Goal: Information Seeking & Learning: Learn about a topic

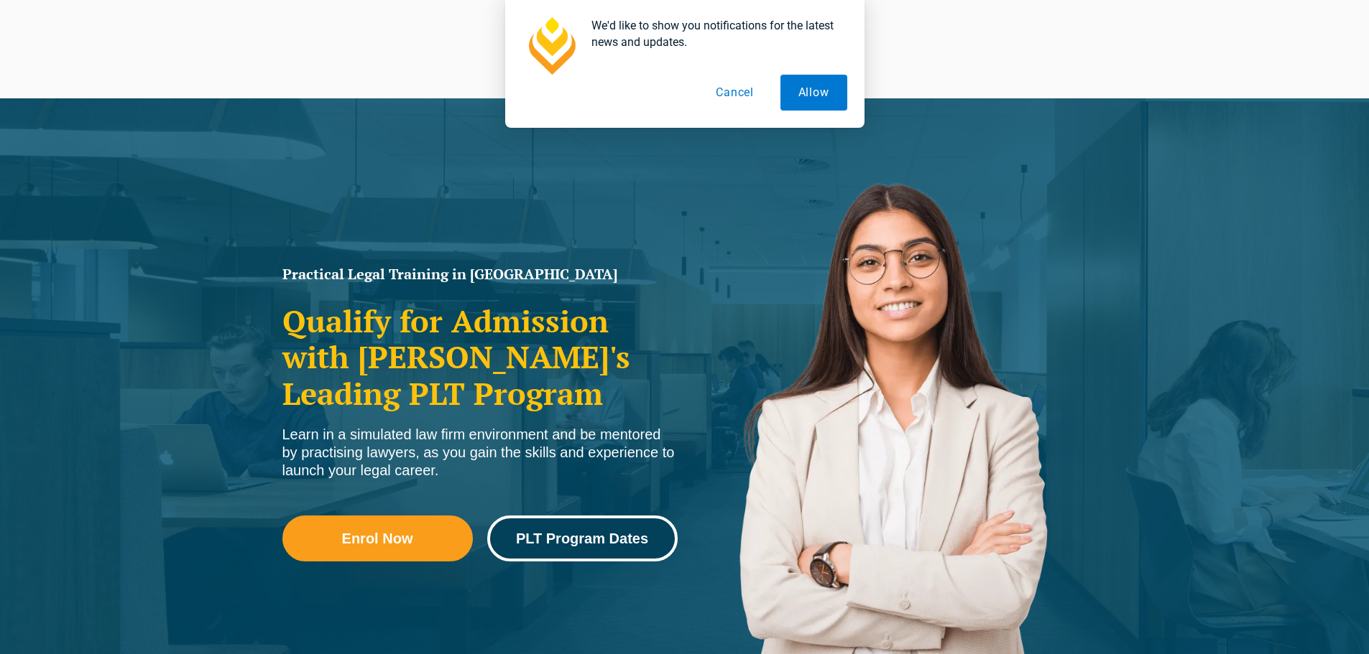
click at [588, 532] on span "PLT Program Dates" at bounding box center [582, 539] width 132 height 14
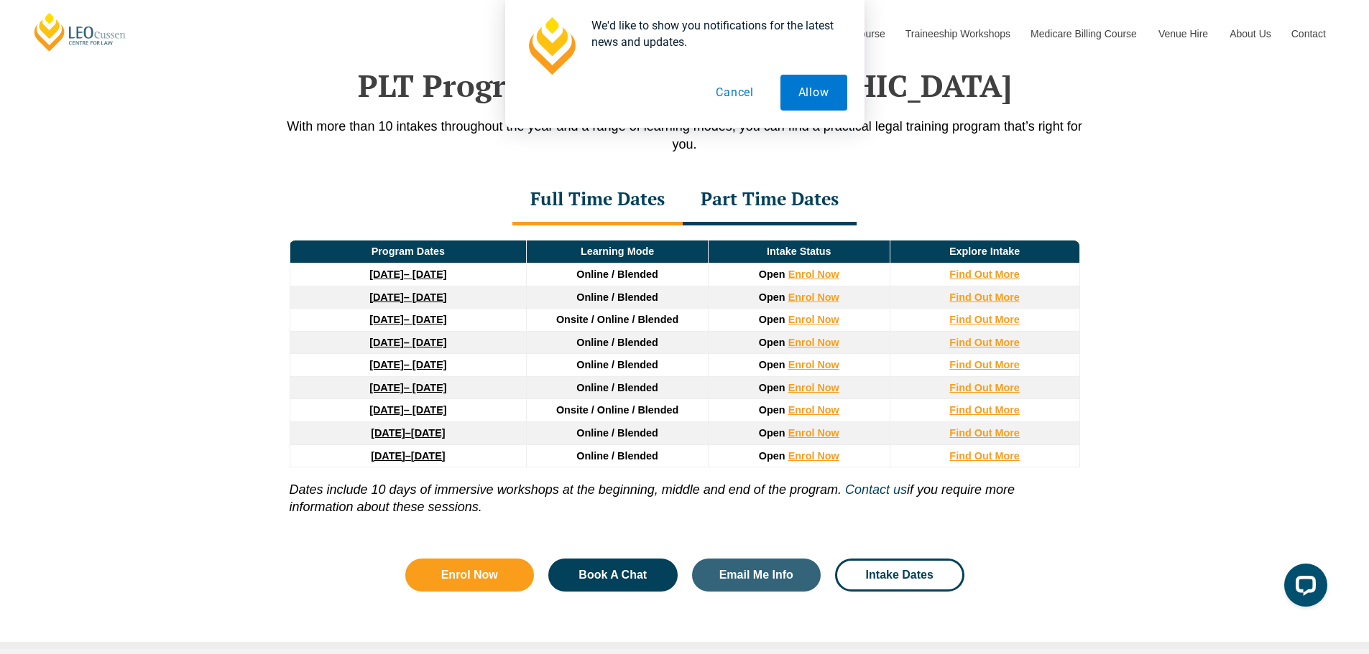
click at [742, 88] on button "Cancel" at bounding box center [735, 93] width 74 height 36
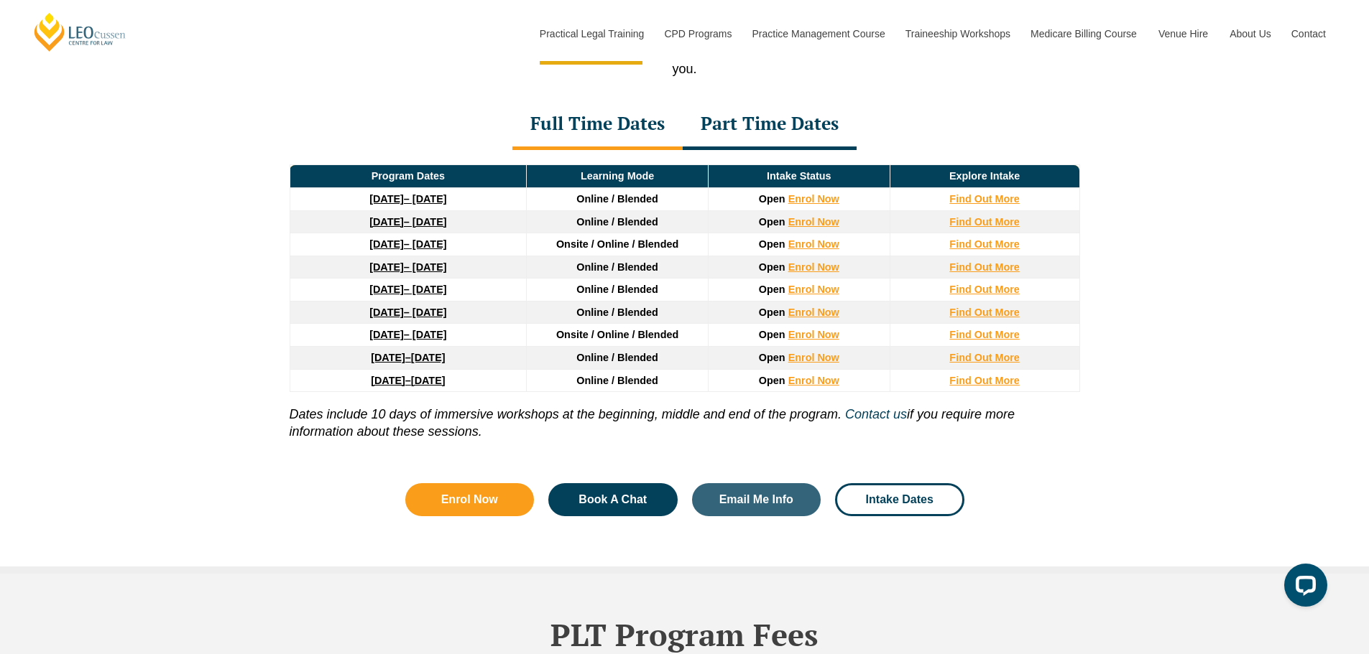
scroll to position [1948, 0]
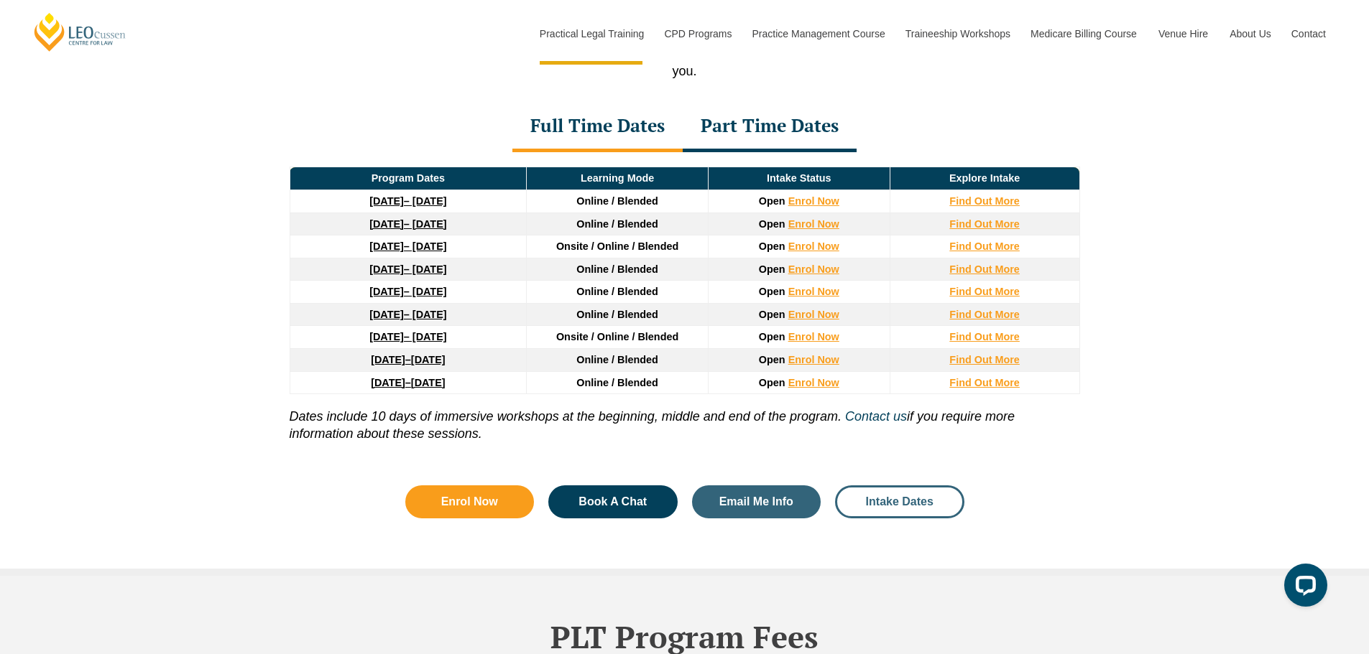
click at [901, 508] on span "Intake Dates" at bounding box center [900, 501] width 68 height 11
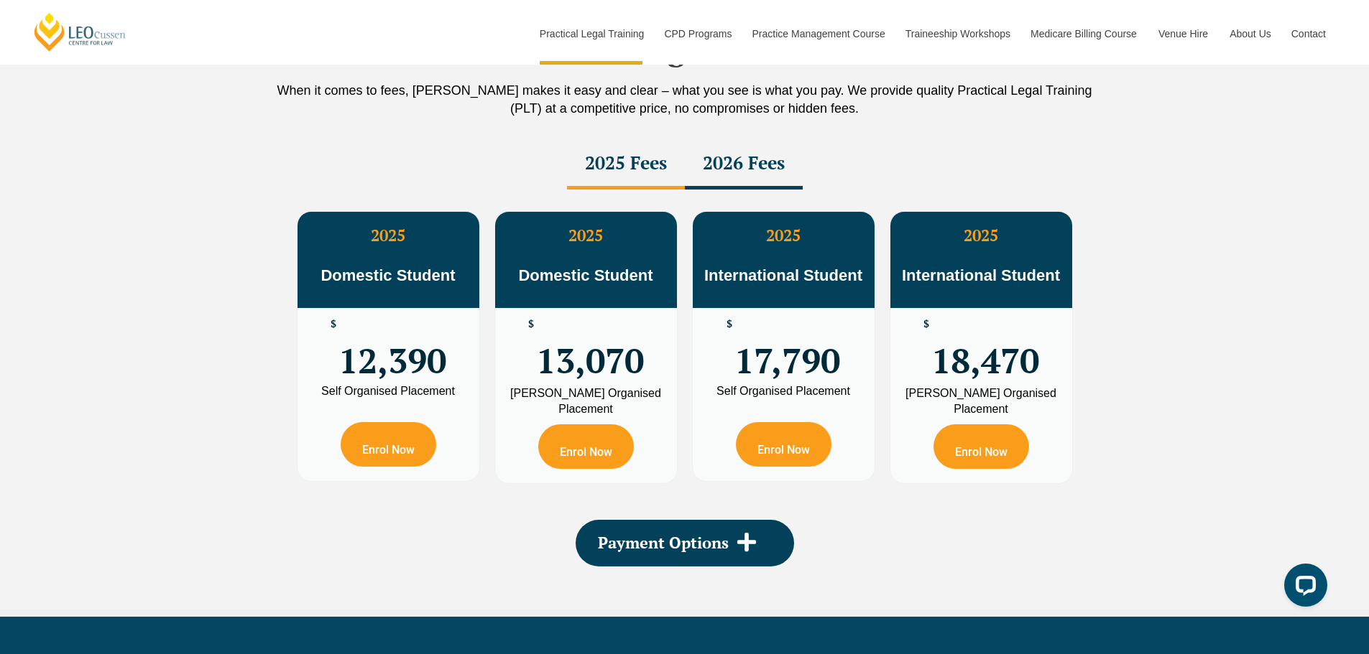
scroll to position [2545, 0]
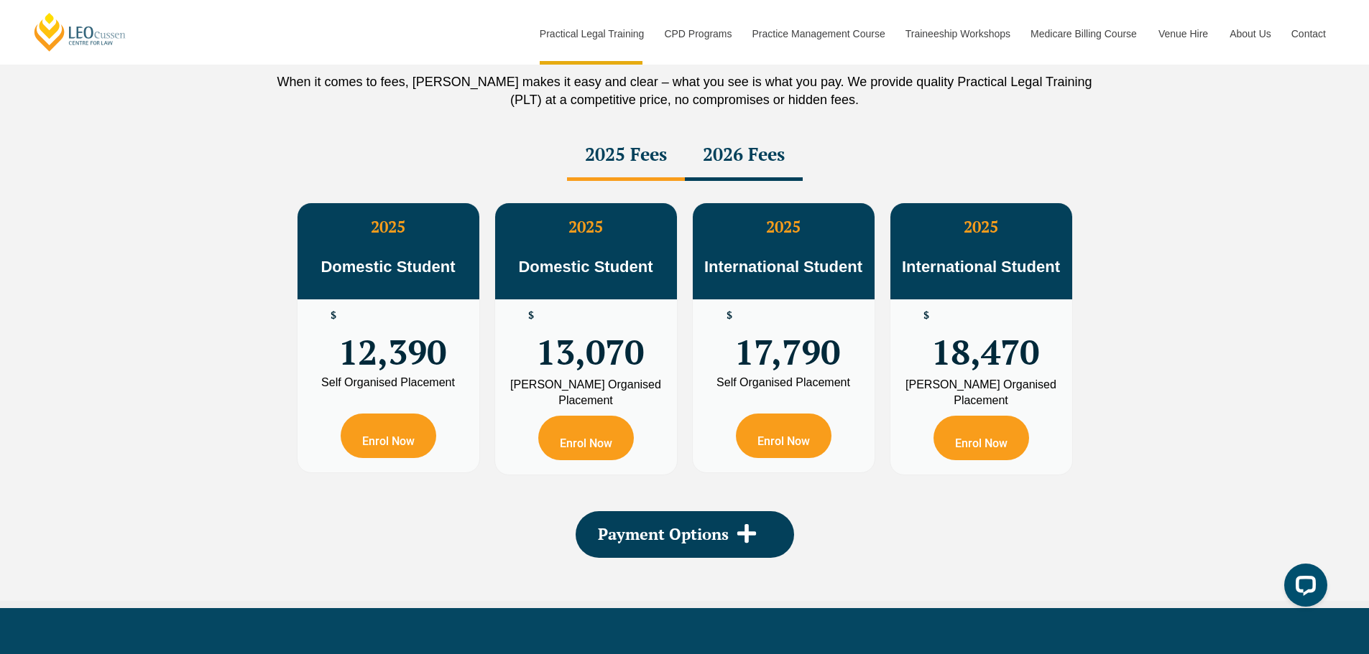
click at [726, 158] on div "2026 Fees" at bounding box center [744, 156] width 118 height 50
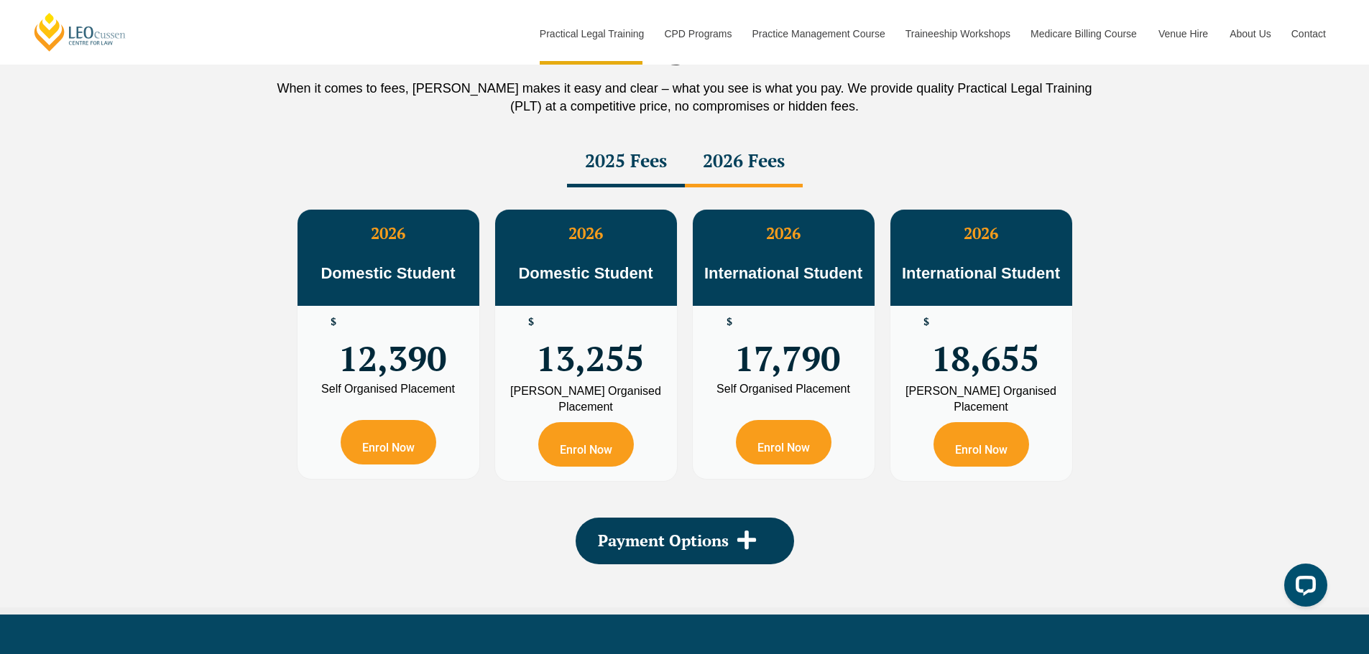
scroll to position [2535, 0]
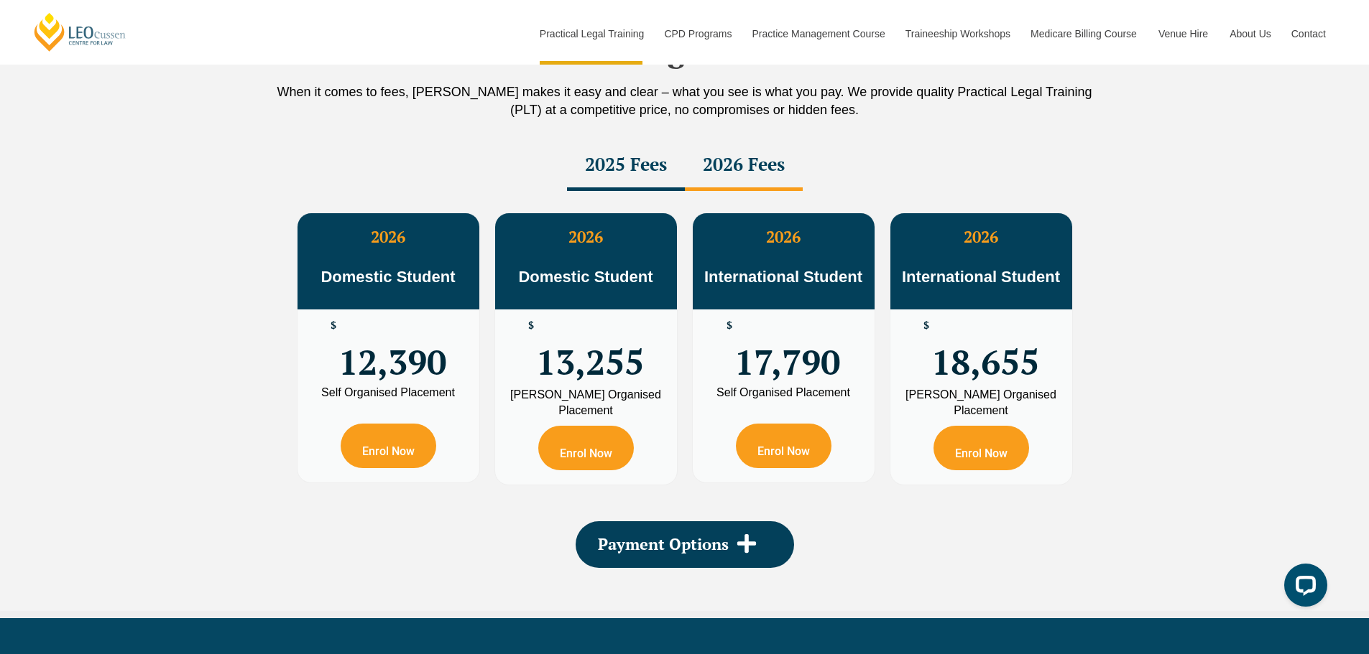
click at [622, 165] on div "2025 Fees" at bounding box center [626, 166] width 118 height 50
click at [771, 162] on div "2026 Fees" at bounding box center [744, 166] width 118 height 50
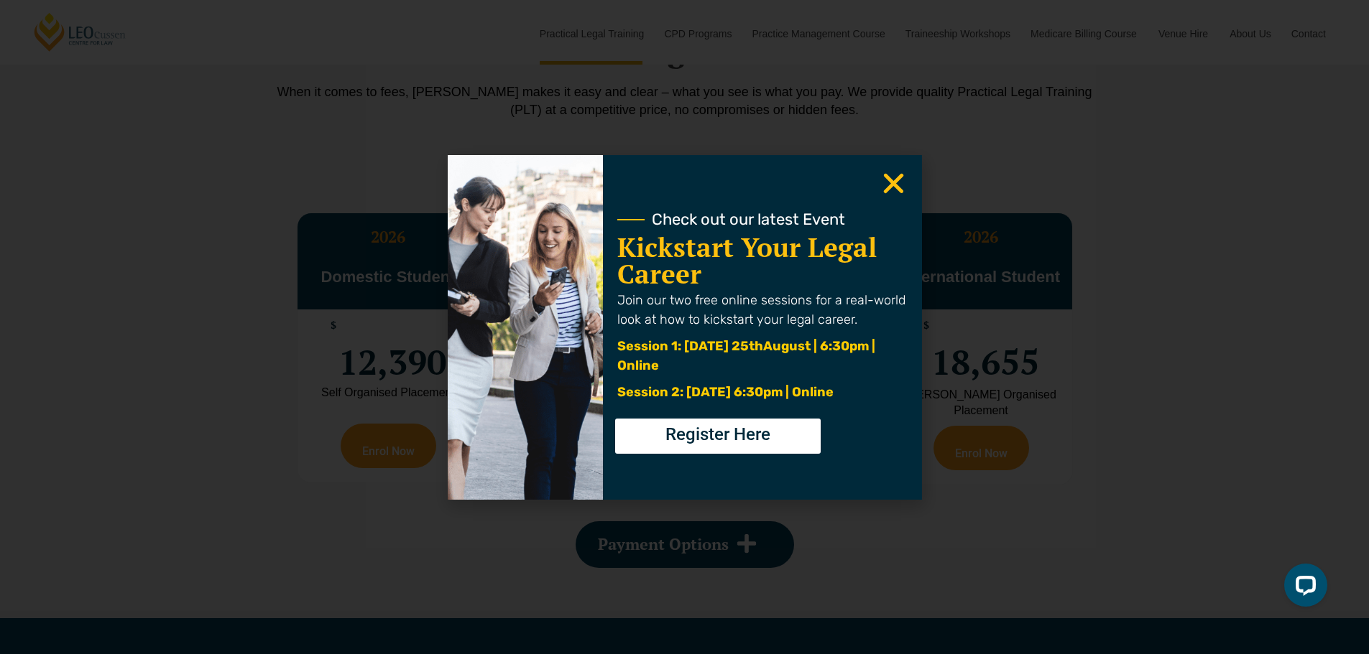
click at [889, 191] on icon "Close" at bounding box center [893, 184] width 28 height 28
click at [881, 183] on icon "Close" at bounding box center [893, 184] width 28 height 28
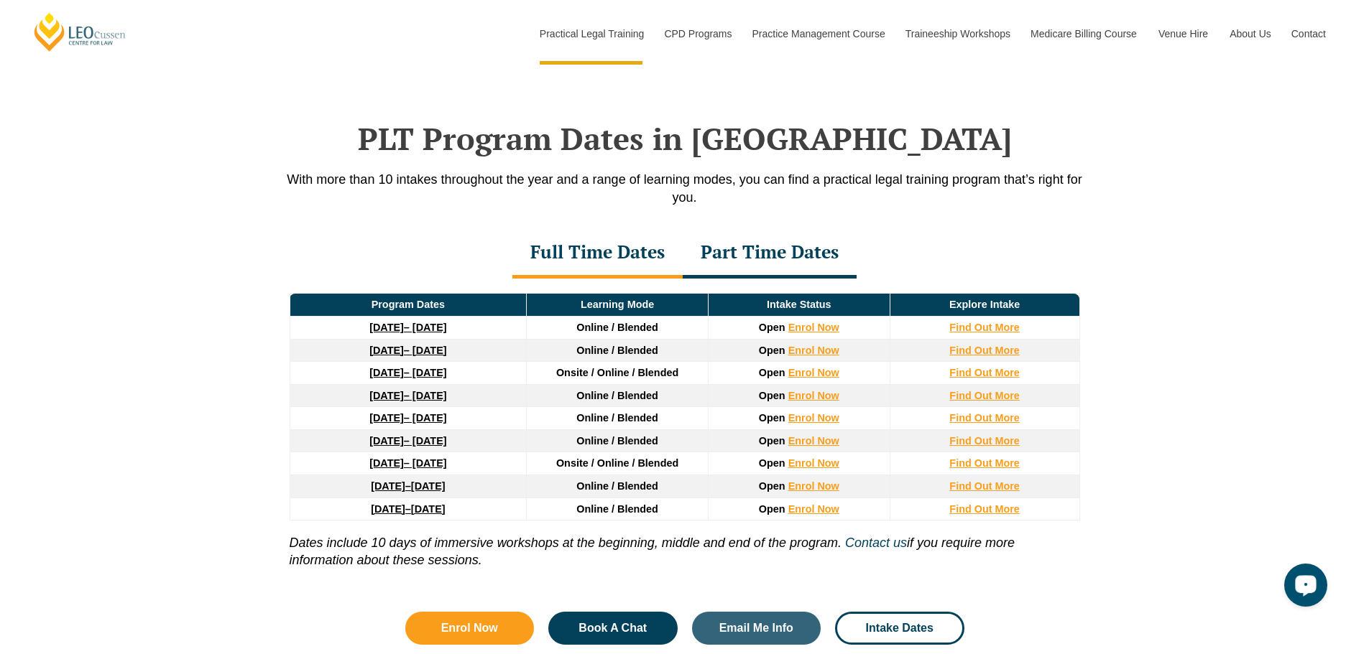
scroll to position [1865, 0]
